Goal: Task Accomplishment & Management: Use online tool/utility

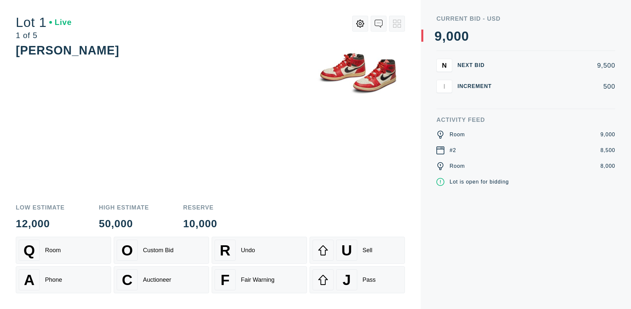
click at [63, 280] on div "A Phone" at bounding box center [63, 280] width 89 height 21
click at [161, 251] on div "Custom Bid" at bounding box center [158, 250] width 31 height 7
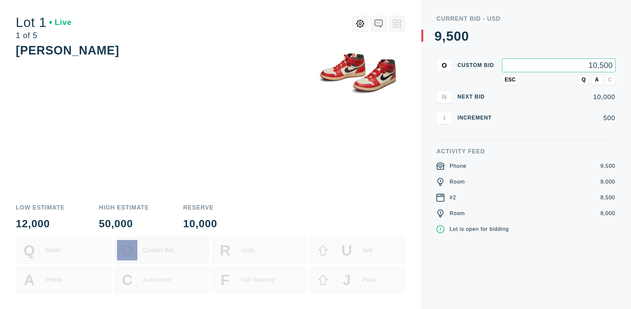
type input "10,500"
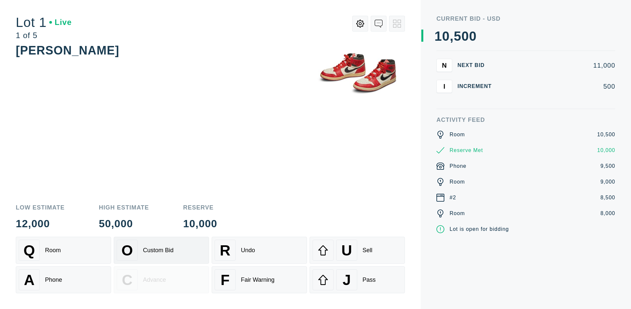
click at [161, 251] on div "Custom Bid" at bounding box center [158, 250] width 31 height 7
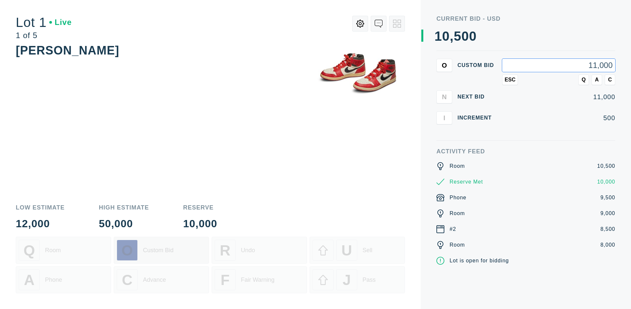
type input "11,000"
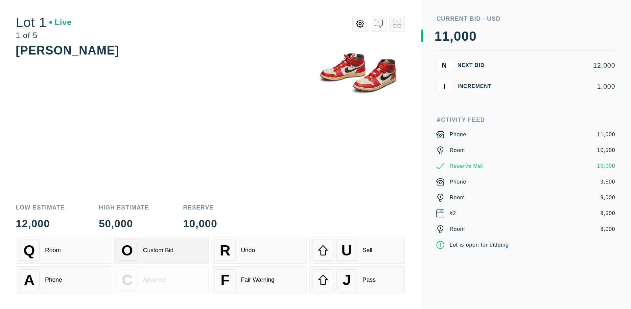
click at [63, 251] on div "Q Room" at bounding box center [63, 250] width 89 height 21
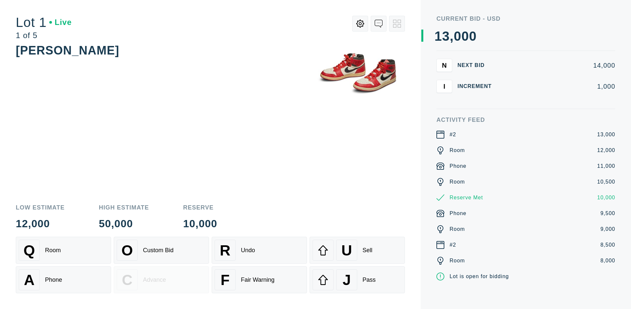
click at [63, 280] on div "A Phone" at bounding box center [63, 280] width 89 height 21
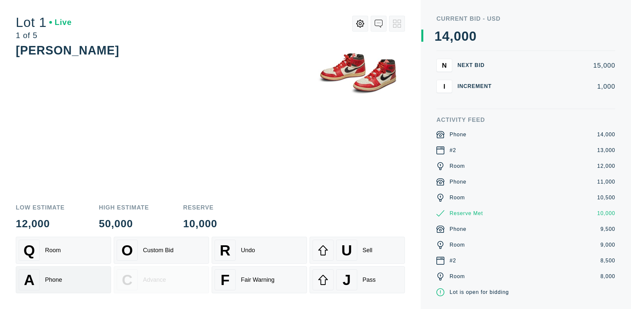
click at [63, 251] on div "Q Room" at bounding box center [63, 250] width 89 height 21
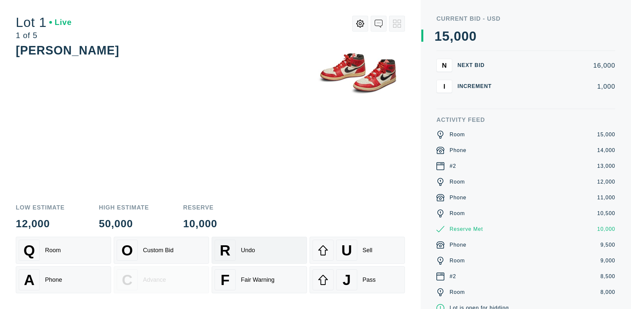
click at [259, 251] on div "R Undo" at bounding box center [259, 250] width 89 height 21
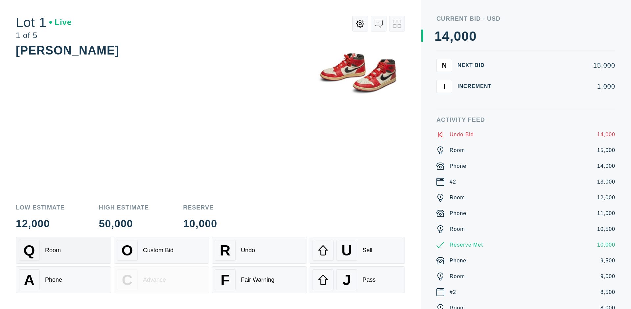
click at [63, 251] on div "Q Room" at bounding box center [63, 250] width 89 height 21
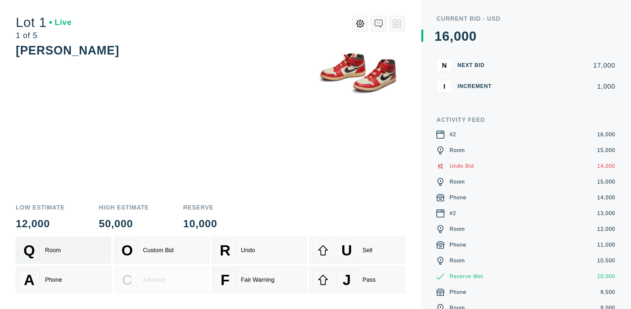
click at [63, 280] on div "A Phone" at bounding box center [63, 280] width 89 height 21
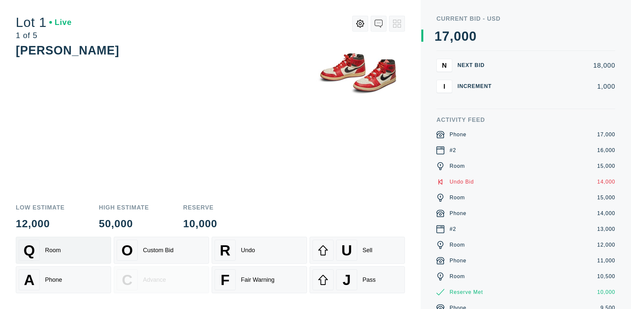
click at [63, 251] on div "Q Room" at bounding box center [63, 250] width 89 height 21
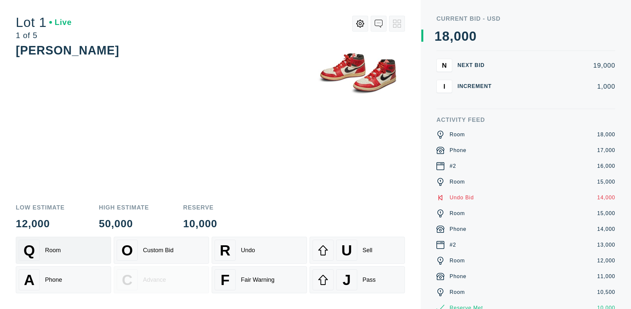
click at [259, 251] on div "R Undo" at bounding box center [259, 250] width 89 height 21
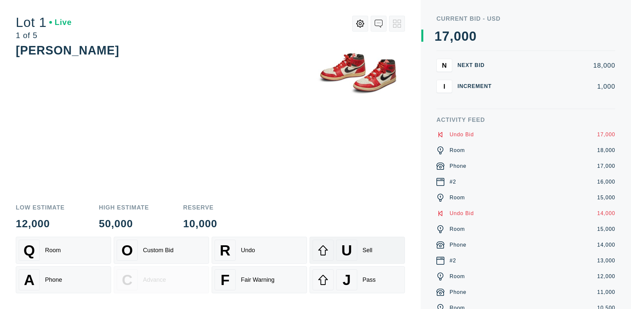
click at [357, 251] on div "U Sell" at bounding box center [357, 250] width 89 height 21
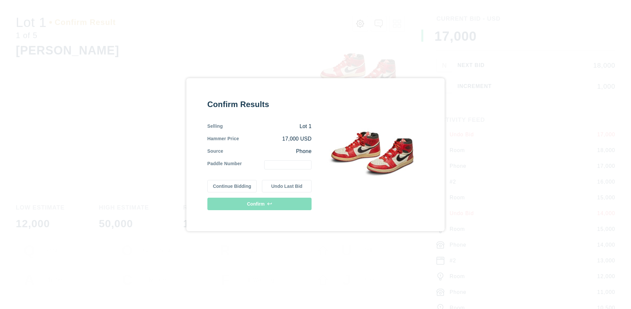
click at [232, 186] on button "Continue Bidding" at bounding box center [232, 186] width 50 height 12
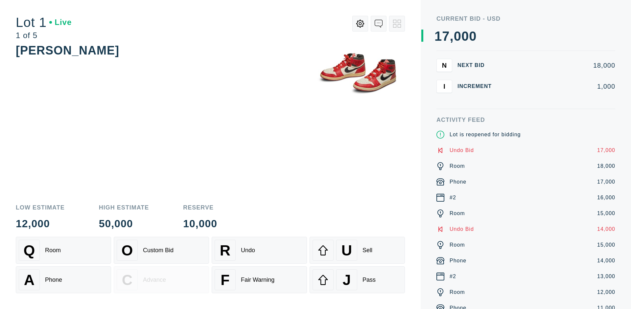
click at [357, 251] on div "U Sell" at bounding box center [357, 250] width 89 height 21
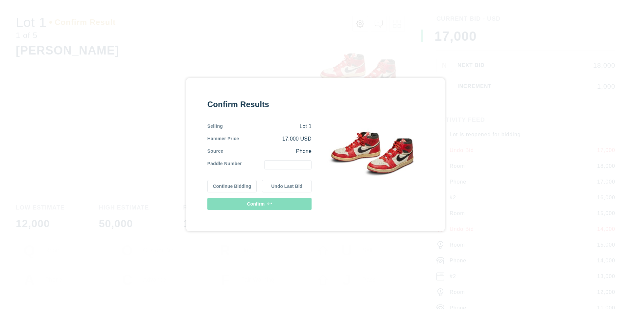
click at [287, 186] on button "Undo Last Bid" at bounding box center [287, 186] width 50 height 12
click at [232, 185] on button "Continue Bidding" at bounding box center [232, 186] width 50 height 12
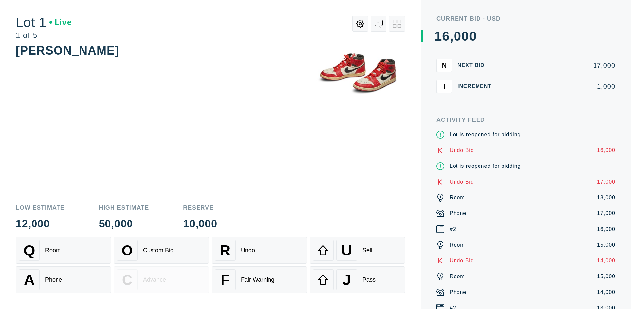
click at [357, 280] on div "J Pass" at bounding box center [357, 280] width 89 height 21
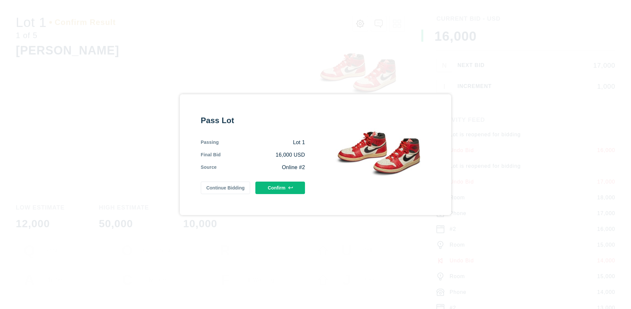
click at [280, 188] on button "Confirm" at bounding box center [281, 188] width 50 height 12
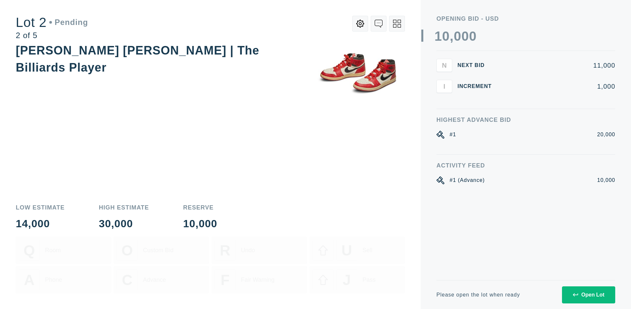
click at [589, 295] on div "Open Lot" at bounding box center [589, 295] width 32 height 6
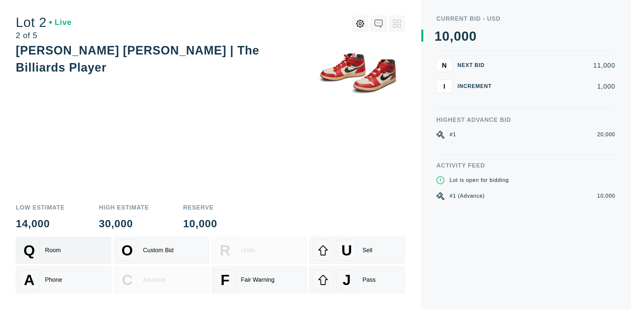
click at [63, 251] on div "Q Room" at bounding box center [63, 250] width 89 height 21
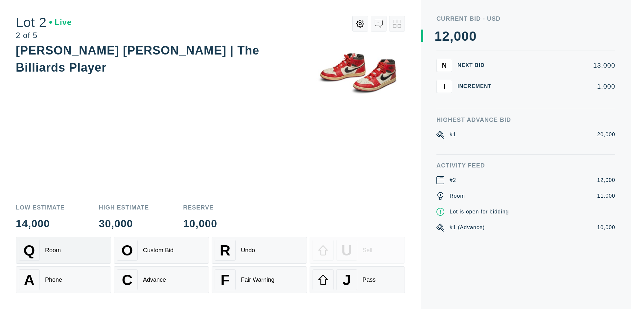
click at [161, 280] on div "Advance" at bounding box center [154, 280] width 23 height 7
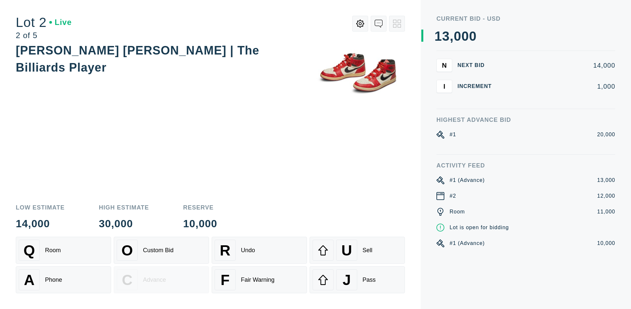
click at [357, 251] on div "U Sell" at bounding box center [357, 250] width 89 height 21
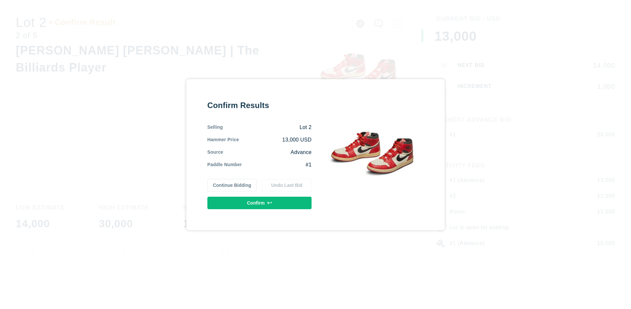
click at [260, 203] on button "Confirm" at bounding box center [259, 203] width 104 height 12
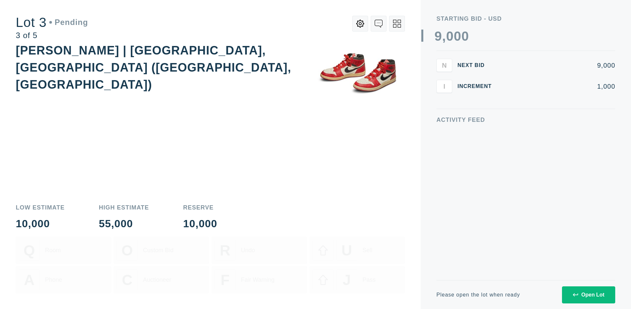
click at [589, 295] on div "Open Lot" at bounding box center [589, 295] width 32 height 6
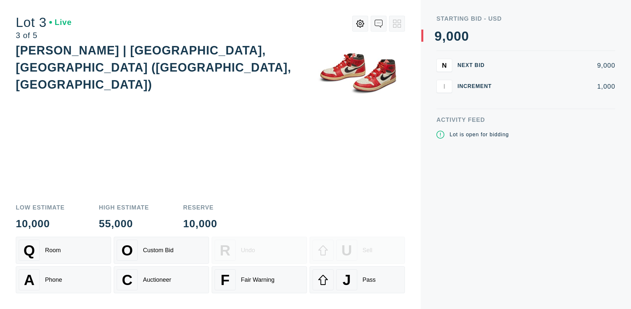
click at [357, 280] on div "J Pass" at bounding box center [357, 280] width 89 height 21
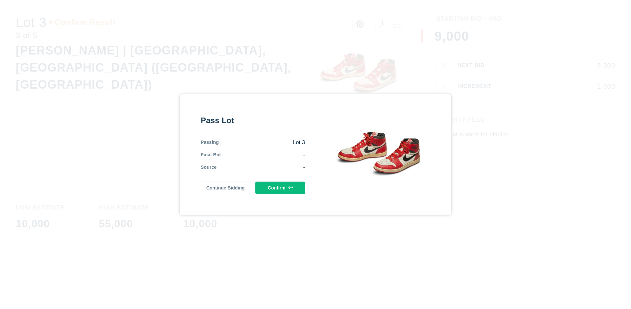
click at [280, 188] on button "Confirm" at bounding box center [281, 188] width 50 height 12
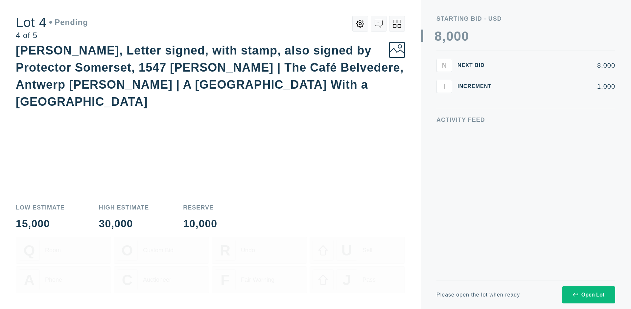
click at [589, 295] on div "Open Lot" at bounding box center [589, 295] width 32 height 6
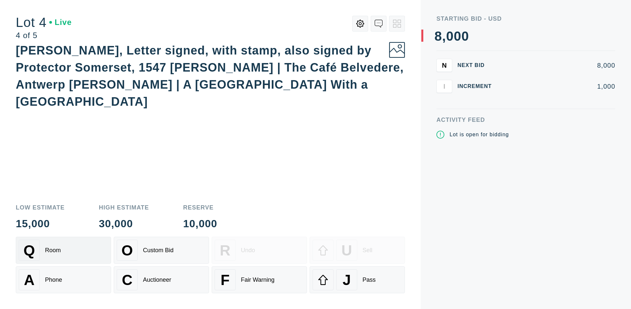
click at [63, 251] on div "Q Room" at bounding box center [63, 250] width 89 height 21
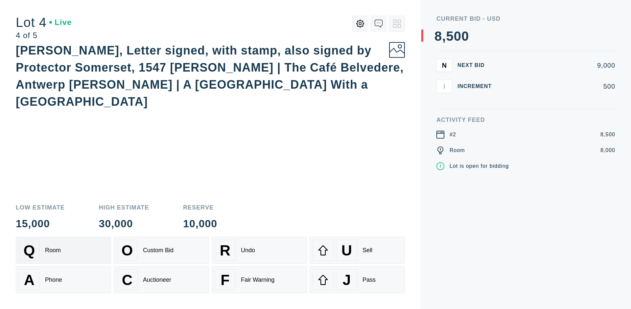
click at [161, 280] on div "Auctioneer" at bounding box center [157, 280] width 28 height 7
click at [357, 280] on div "J Pass" at bounding box center [357, 280] width 89 height 21
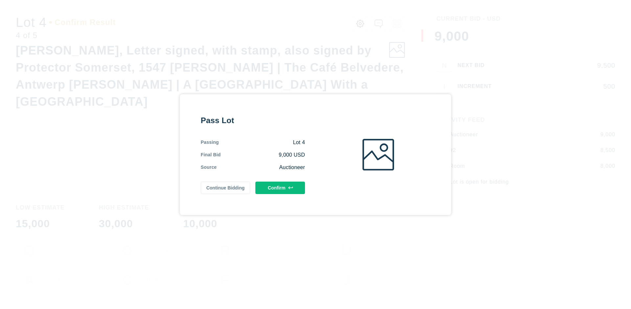
click at [280, 188] on button "Confirm" at bounding box center [281, 188] width 50 height 12
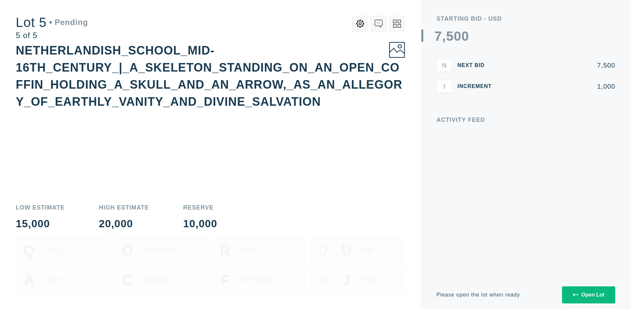
click at [589, 295] on div "Open Lot" at bounding box center [589, 295] width 32 height 6
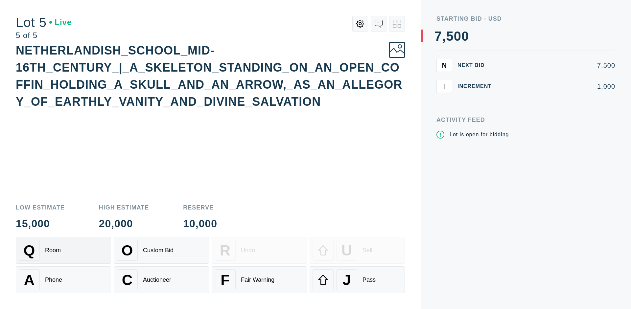
click at [63, 251] on div "Q Room" at bounding box center [63, 250] width 89 height 21
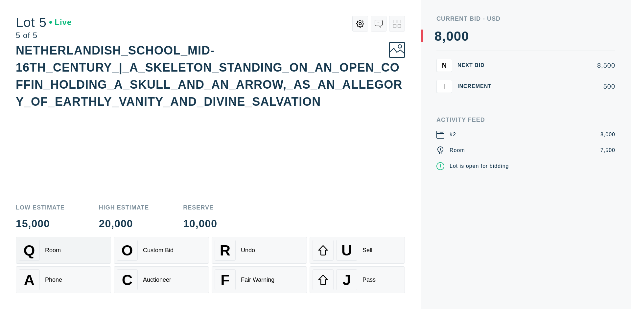
click at [63, 251] on div "Q Room" at bounding box center [63, 250] width 89 height 21
click at [357, 251] on div "U Sell" at bounding box center [357, 250] width 89 height 21
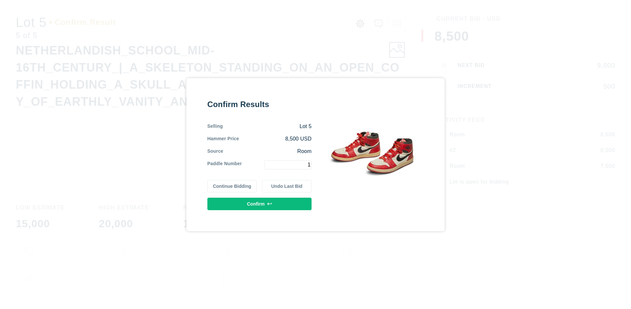
type input "1"
click at [260, 204] on button "Confirm" at bounding box center [259, 204] width 104 height 12
